Goal: Navigation & Orientation: Find specific page/section

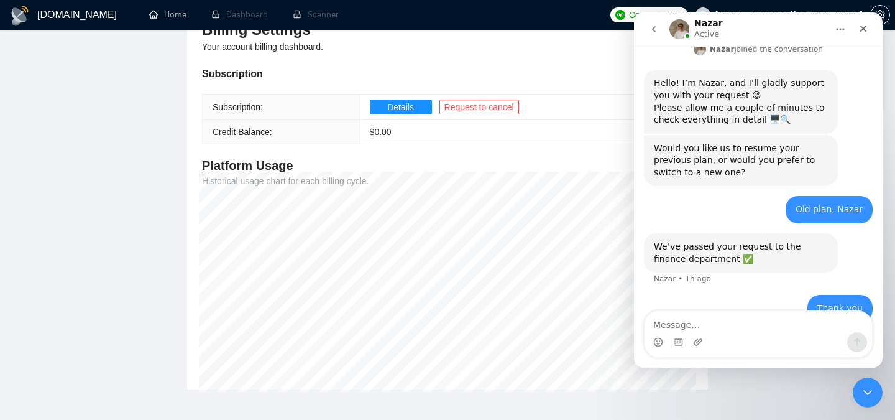
scroll to position [2, 0]
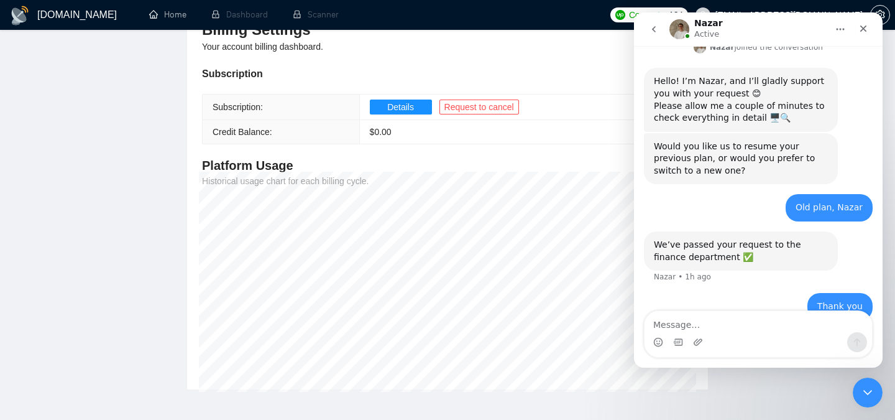
click at [721, 293] on div "Thank you madhu.kv@mansys.co.in • 1h ago" at bounding box center [758, 314] width 229 height 42
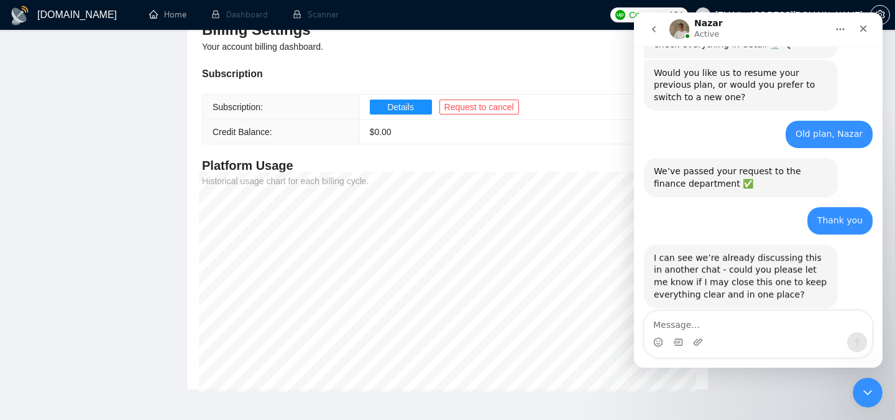
scroll to position [390, 0]
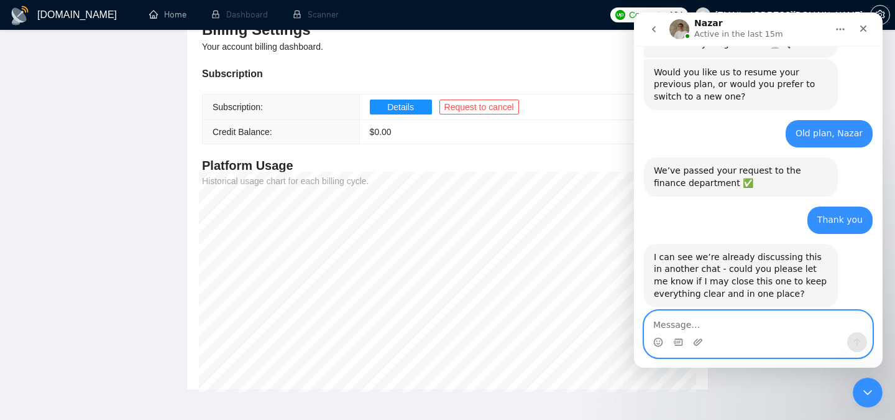
click at [750, 329] on textarea "Message…" at bounding box center [759, 321] width 228 height 21
type textarea "Sure"
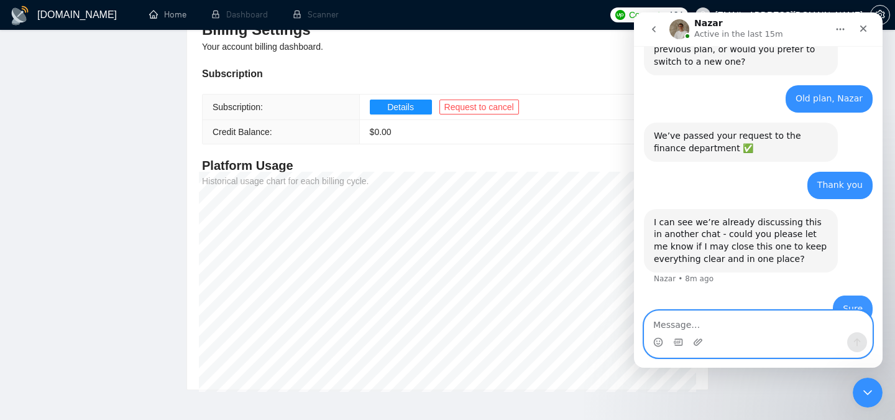
scroll to position [427, 0]
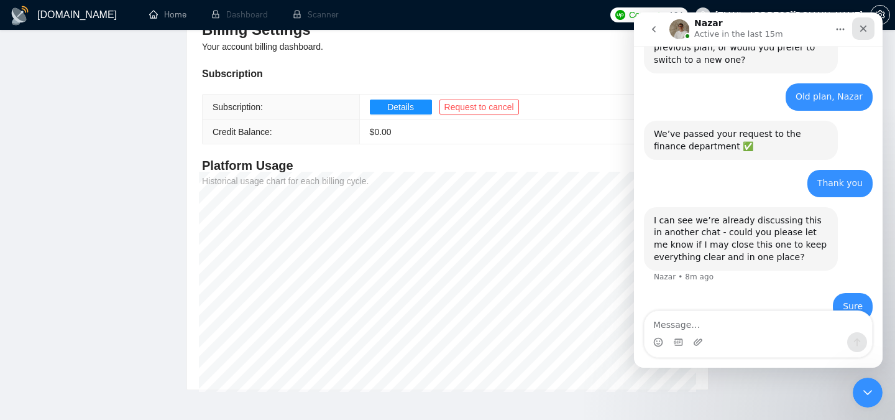
click at [865, 35] on div "Close" at bounding box center [863, 28] width 22 height 22
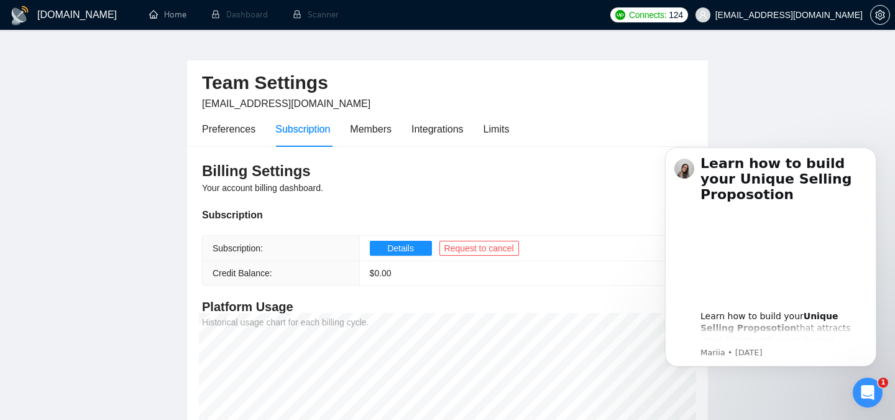
scroll to position [0, 0]
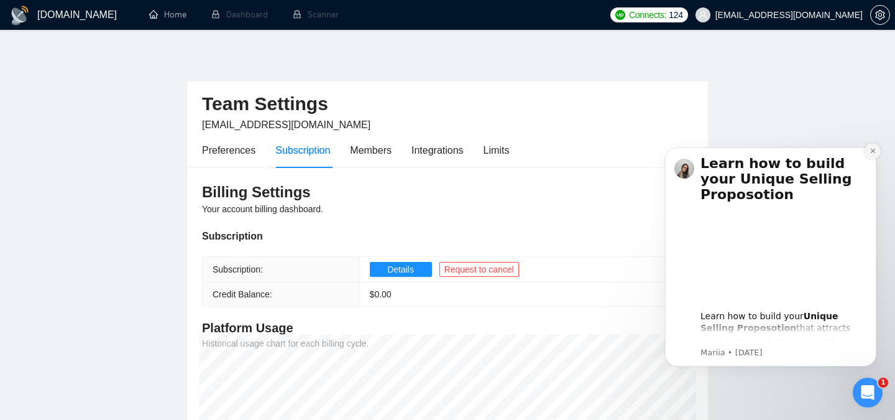
click at [872, 152] on icon "Dismiss notification" at bounding box center [873, 150] width 7 height 7
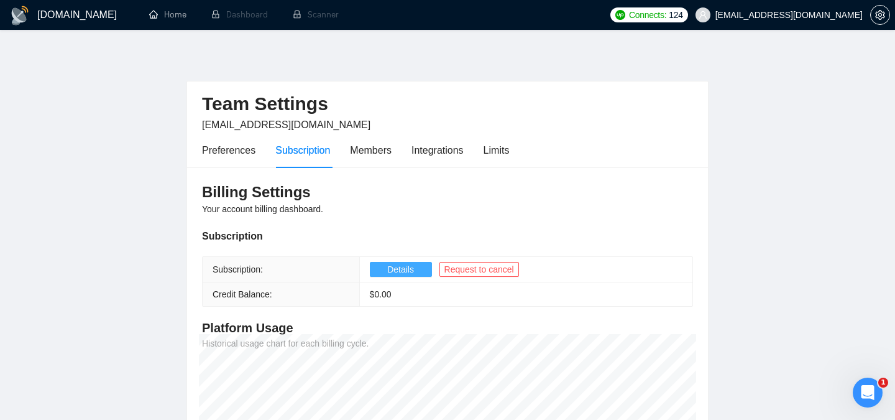
click at [405, 271] on span "Details" at bounding box center [400, 269] width 27 height 14
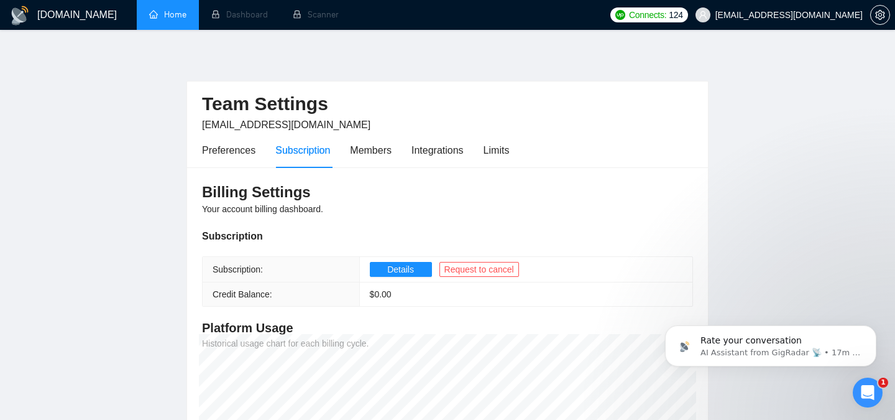
click at [170, 20] on link "Home" at bounding box center [167, 14] width 37 height 11
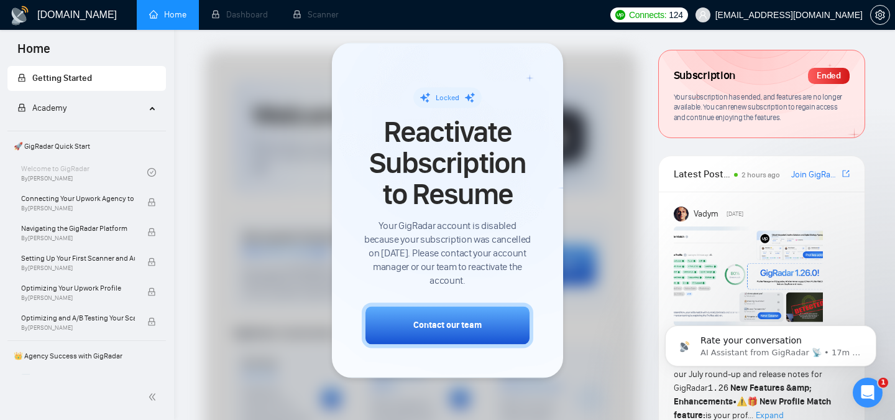
click at [629, 208] on div at bounding box center [421, 414] width 433 height 729
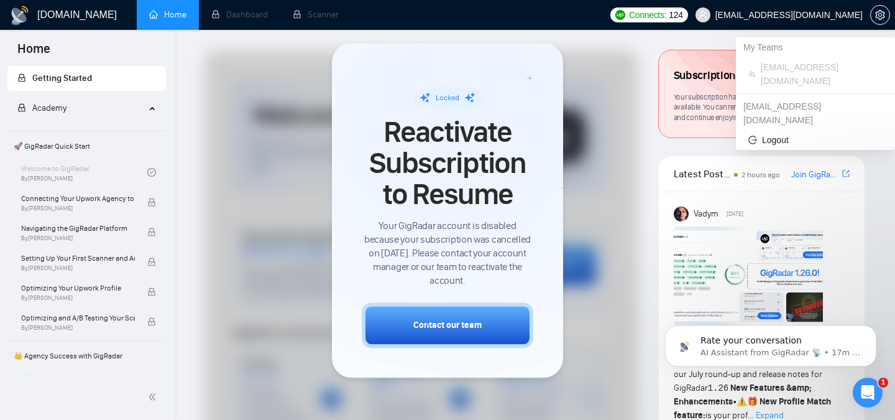
click at [850, 15] on span "[EMAIL_ADDRESS][DOMAIN_NAME]" at bounding box center [789, 15] width 147 height 0
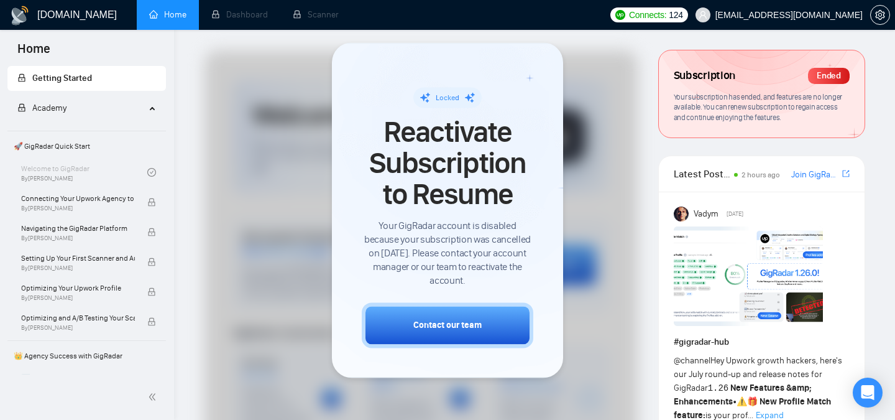
click at [596, 172] on div at bounding box center [421, 414] width 433 height 729
click at [585, 315] on div at bounding box center [421, 414] width 433 height 729
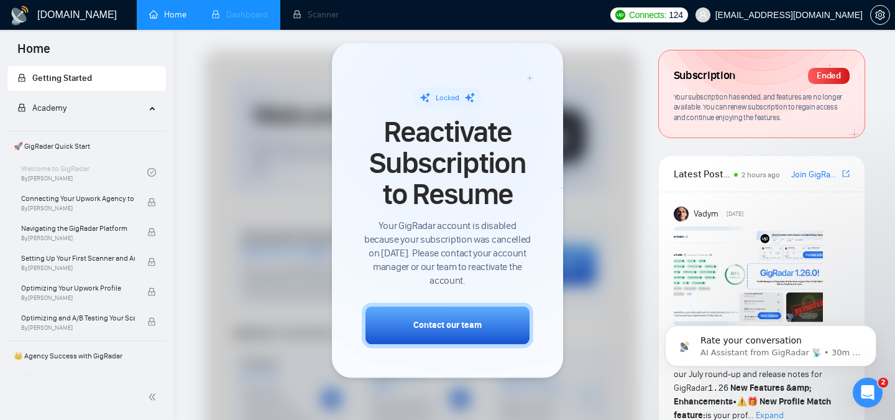
click at [248, 19] on li "Dashboard" at bounding box center [239, 15] width 81 height 30
click at [162, 20] on link "Home" at bounding box center [167, 14] width 37 height 11
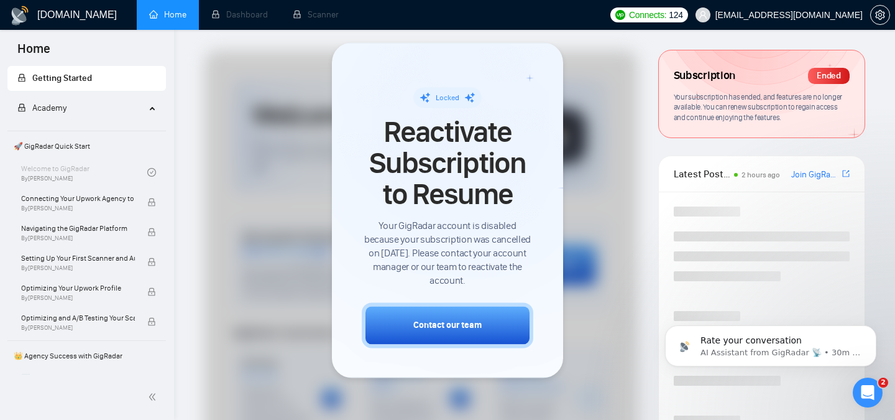
click at [160, 20] on link "Home" at bounding box center [167, 14] width 37 height 11
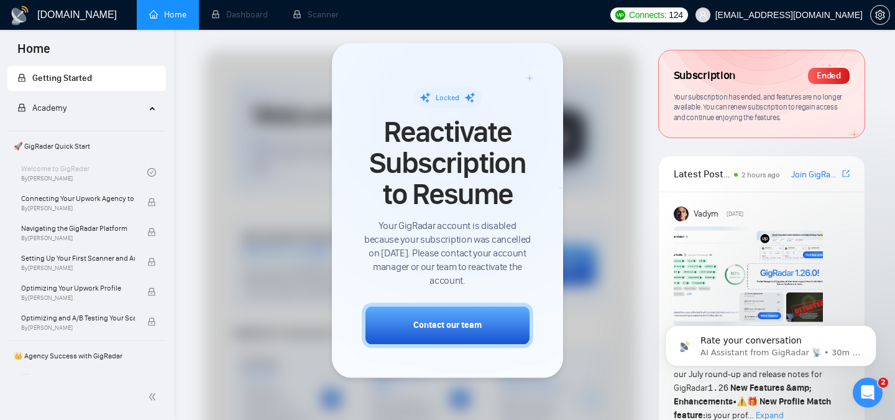
click at [667, 14] on span "Connects:" at bounding box center [647, 15] width 37 height 14
click at [576, 252] on div at bounding box center [421, 414] width 433 height 729
